Goal: Find specific page/section: Find specific page/section

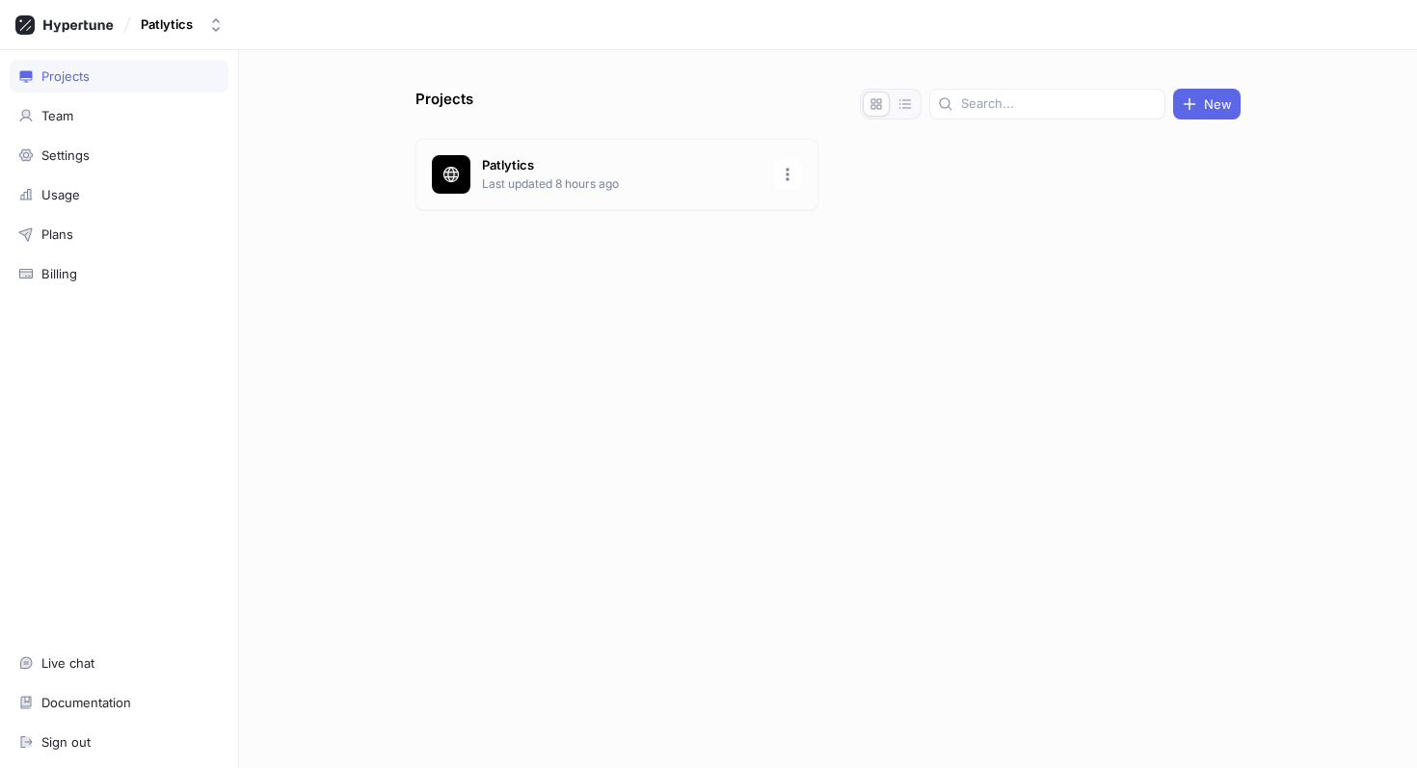
click at [557, 190] on p "Last updated 8 hours ago" at bounding box center [621, 183] width 279 height 17
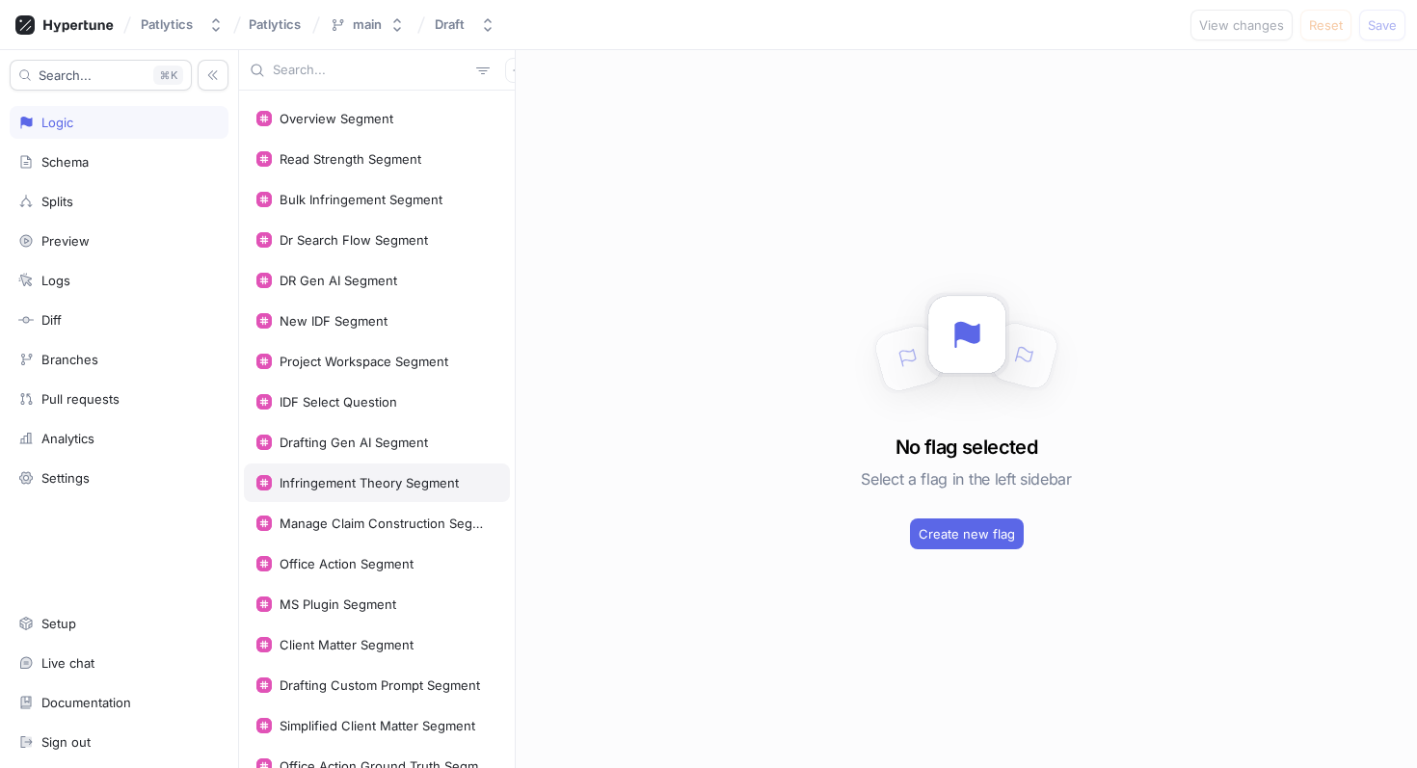
scroll to position [352, 0]
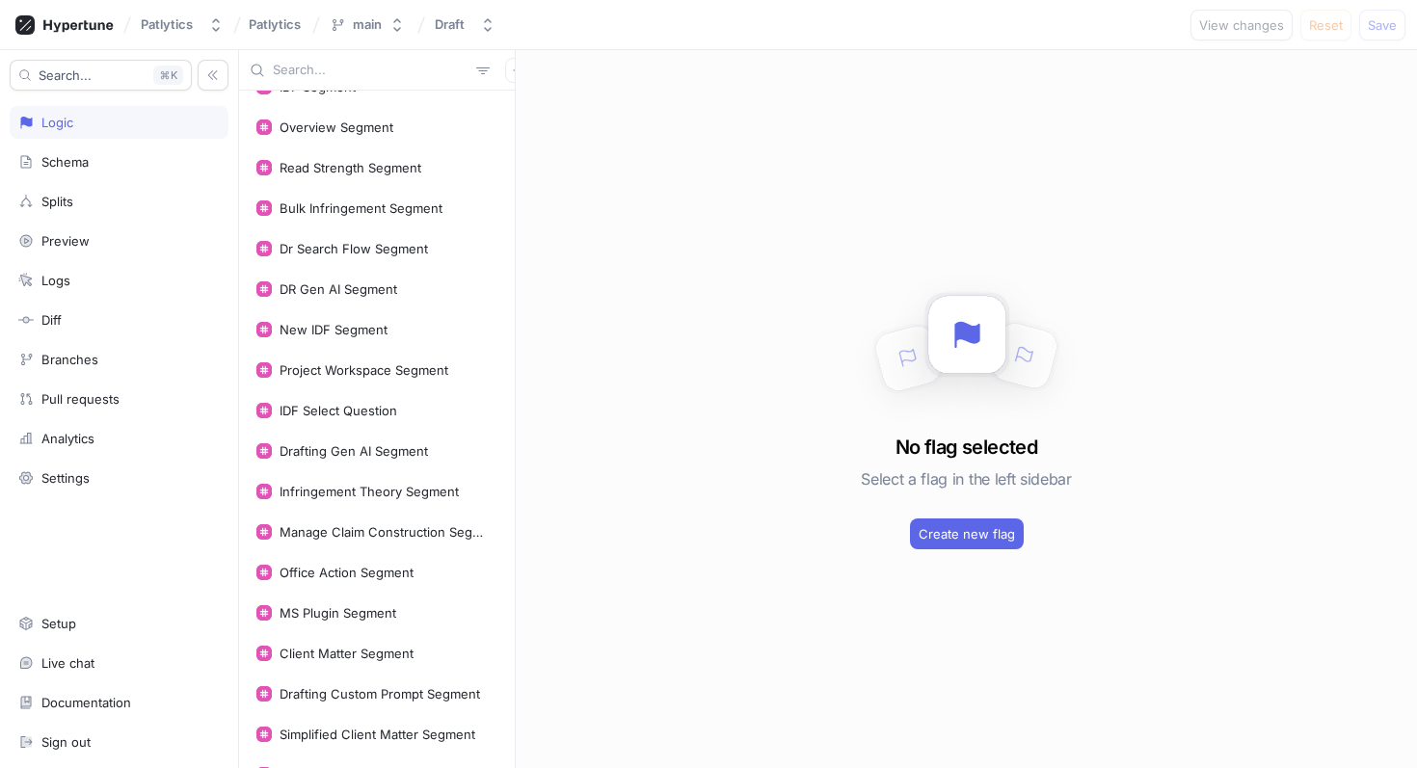
click at [300, 67] on input "text" at bounding box center [371, 70] width 196 height 19
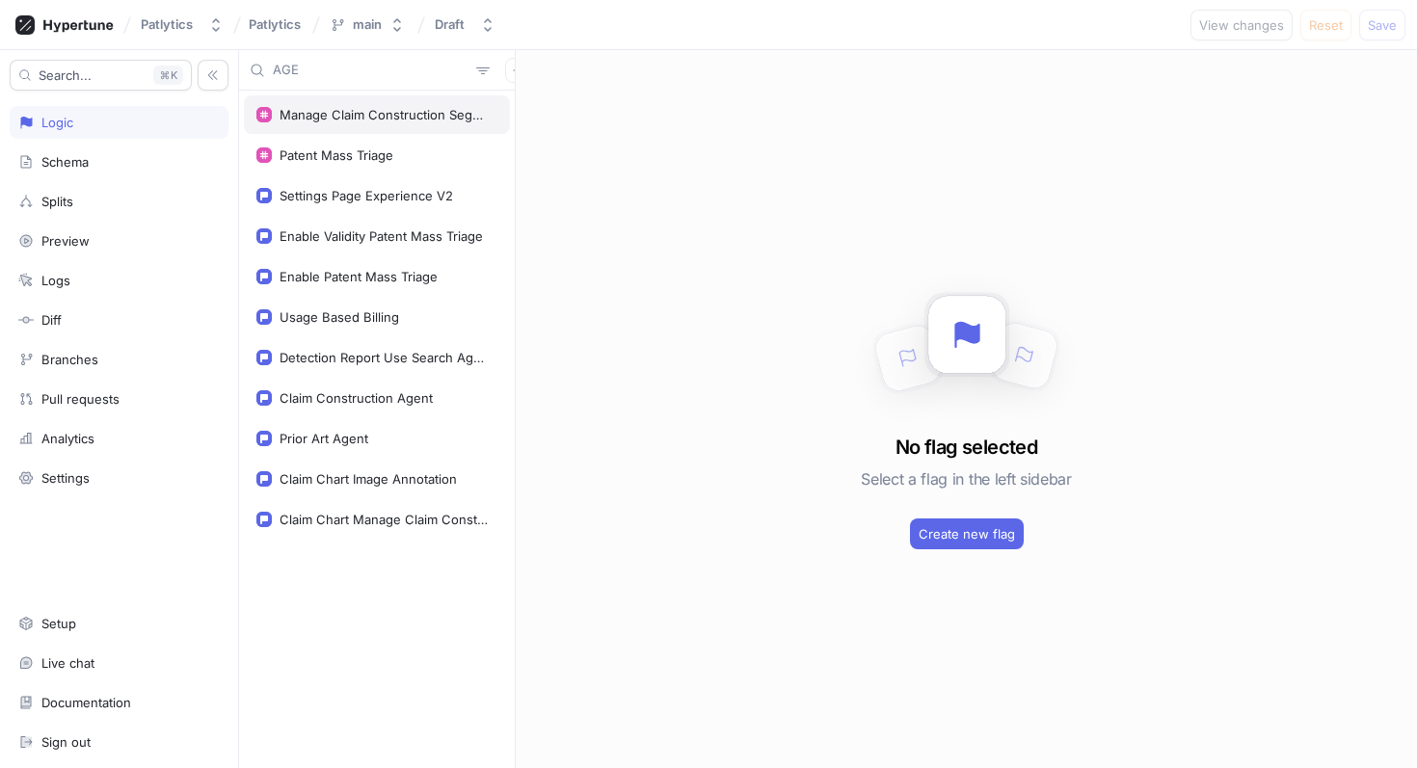
type input "AGE"
click at [429, 440] on div "Prior Art Agent" at bounding box center [376, 438] width 241 height 15
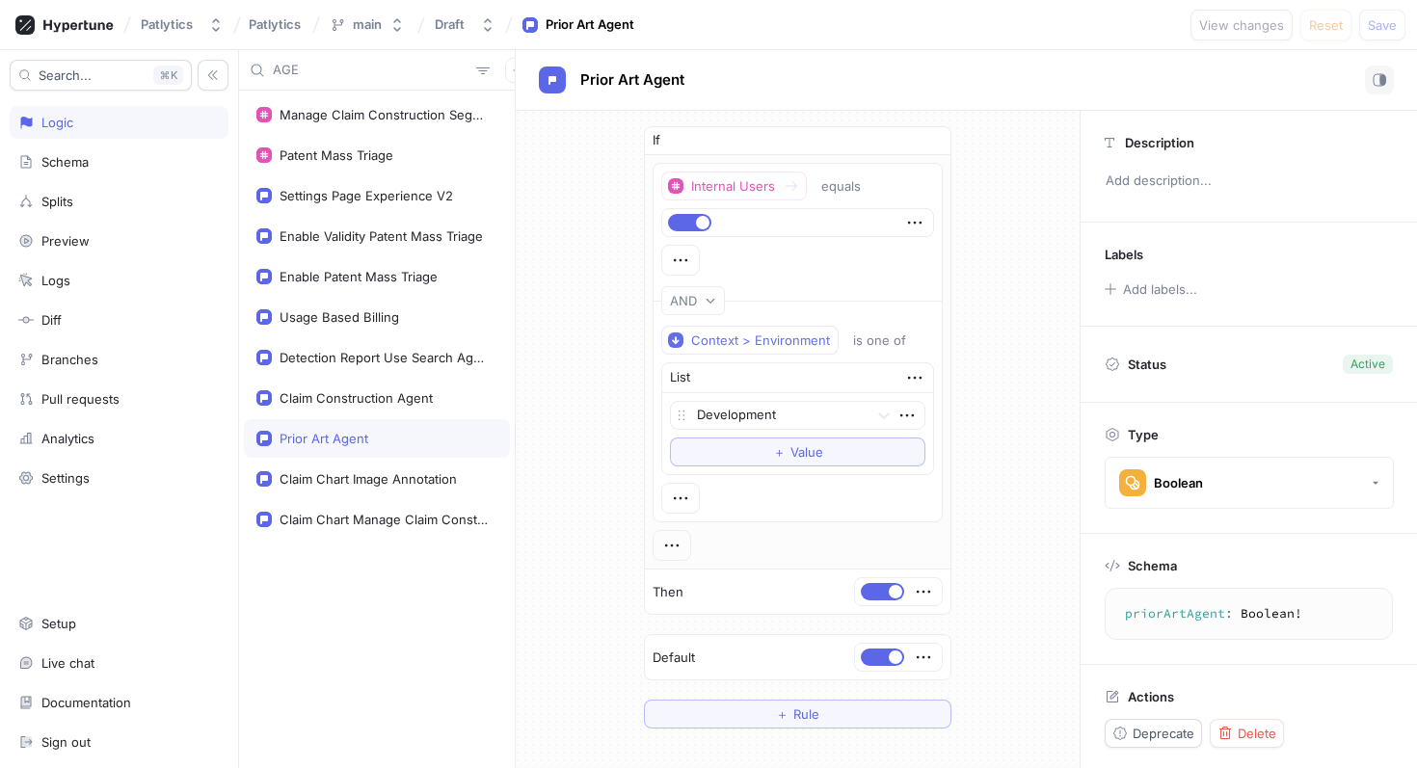
click at [318, 72] on input "AGE" at bounding box center [371, 70] width 196 height 19
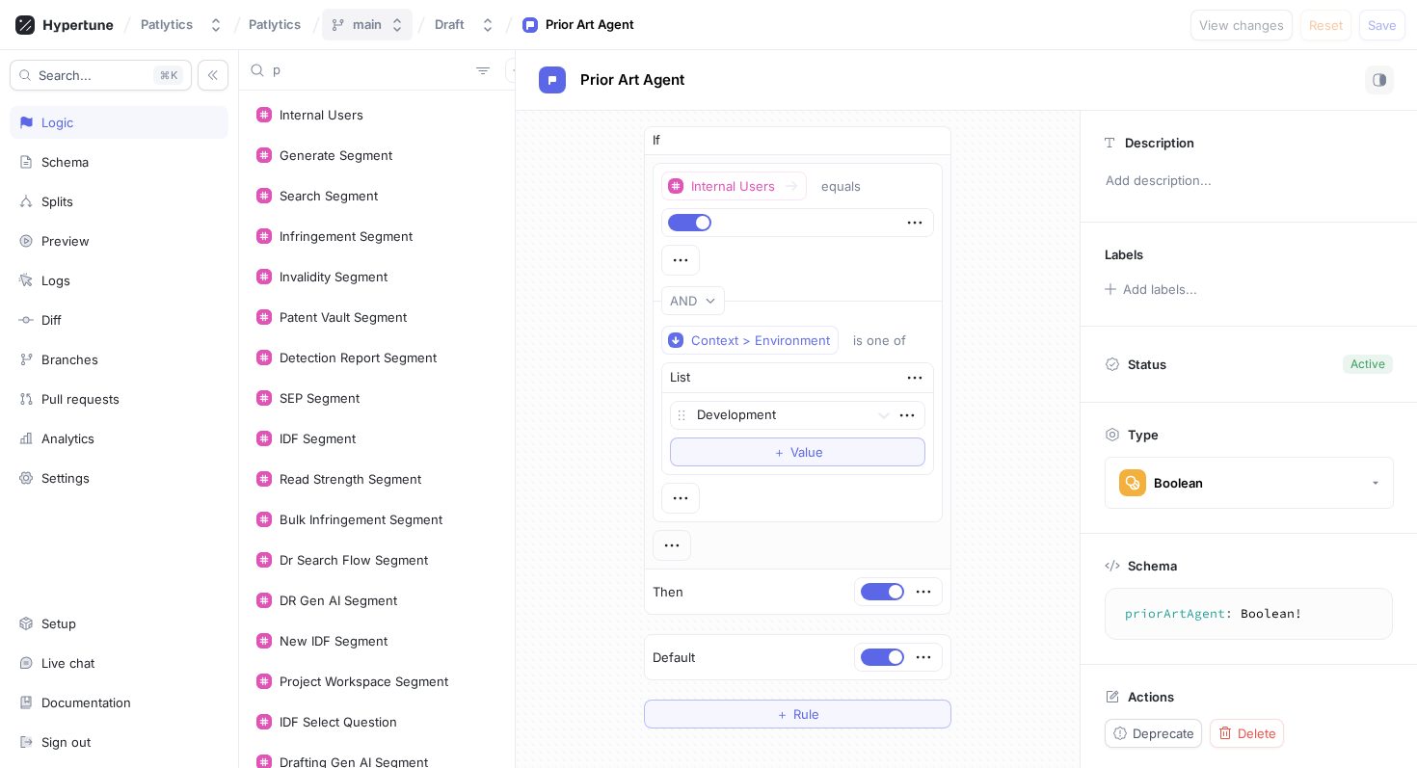
type input "p"
